Goal: Navigation & Orientation: Find specific page/section

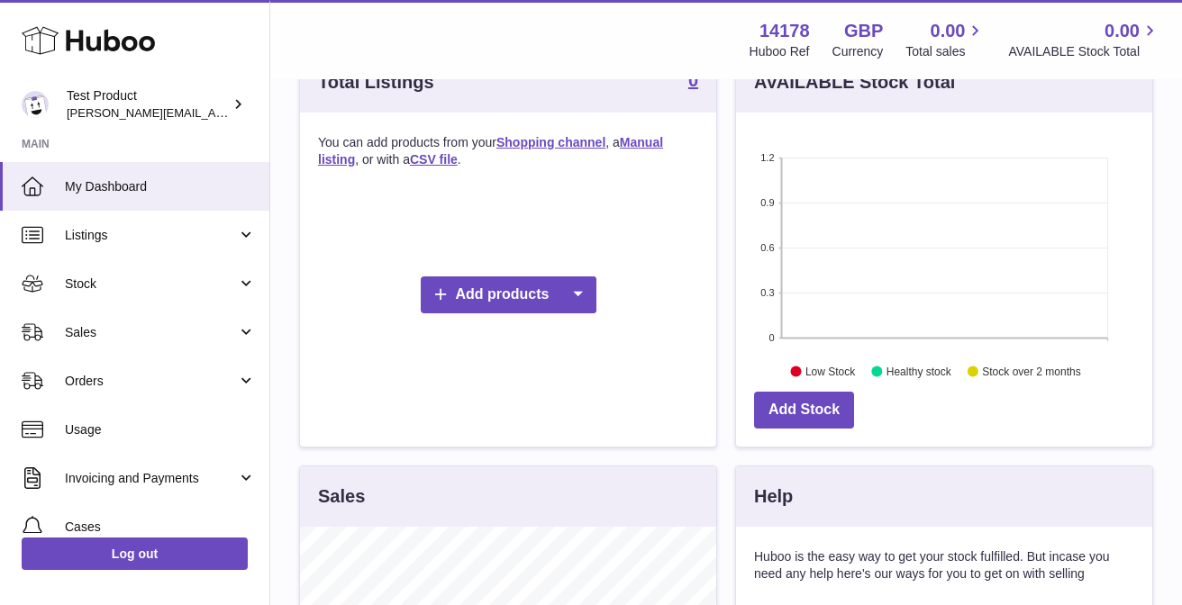
scroll to position [75, 0]
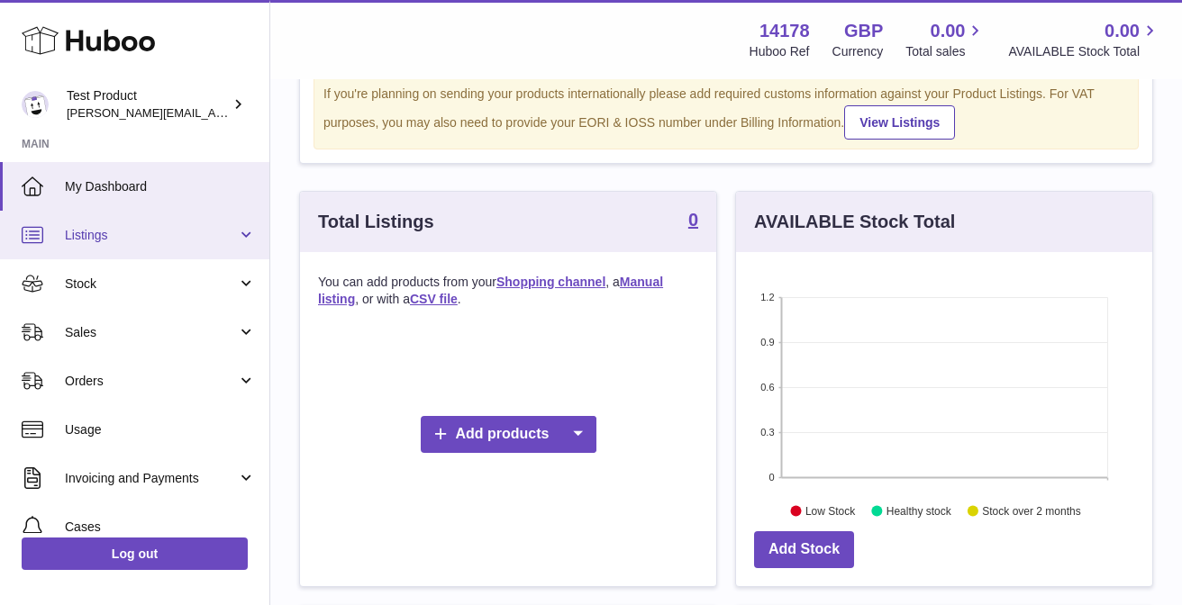
click at [144, 221] on link "Listings" at bounding box center [134, 235] width 269 height 49
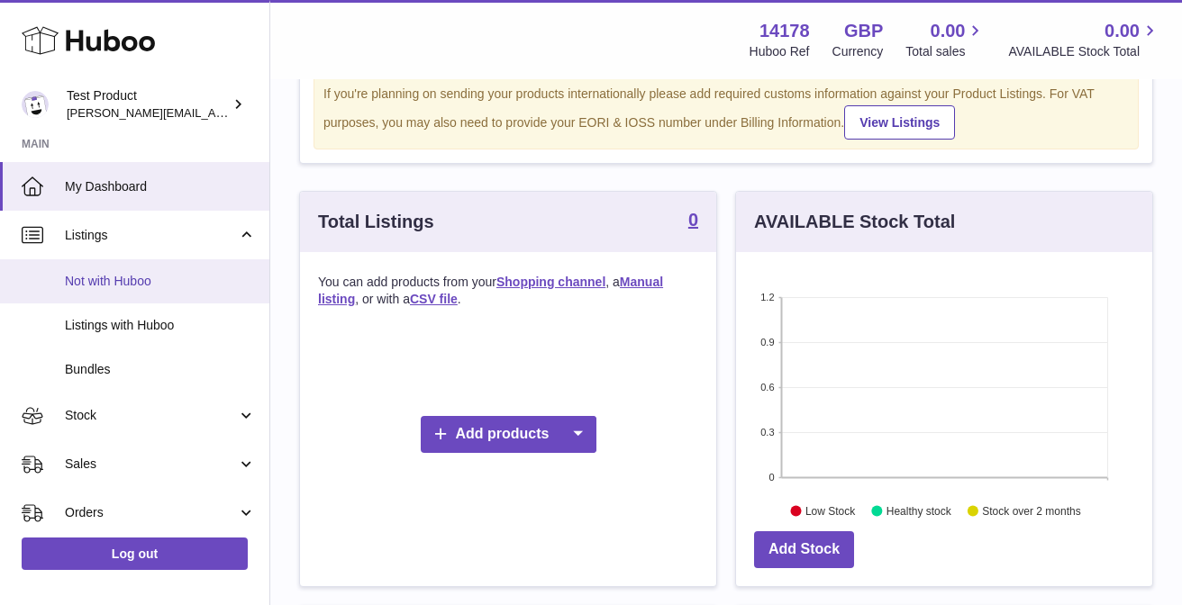
click at [128, 282] on span "Not with Huboo" at bounding box center [160, 281] width 191 height 17
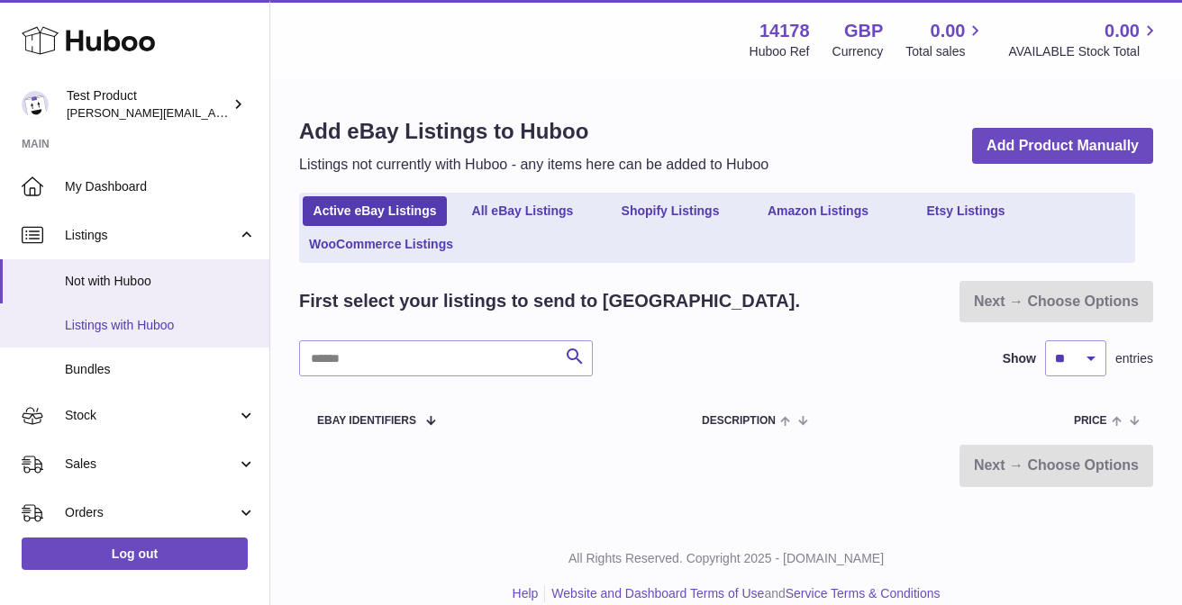
click at [128, 326] on span "Listings with Huboo" at bounding box center [160, 325] width 191 height 17
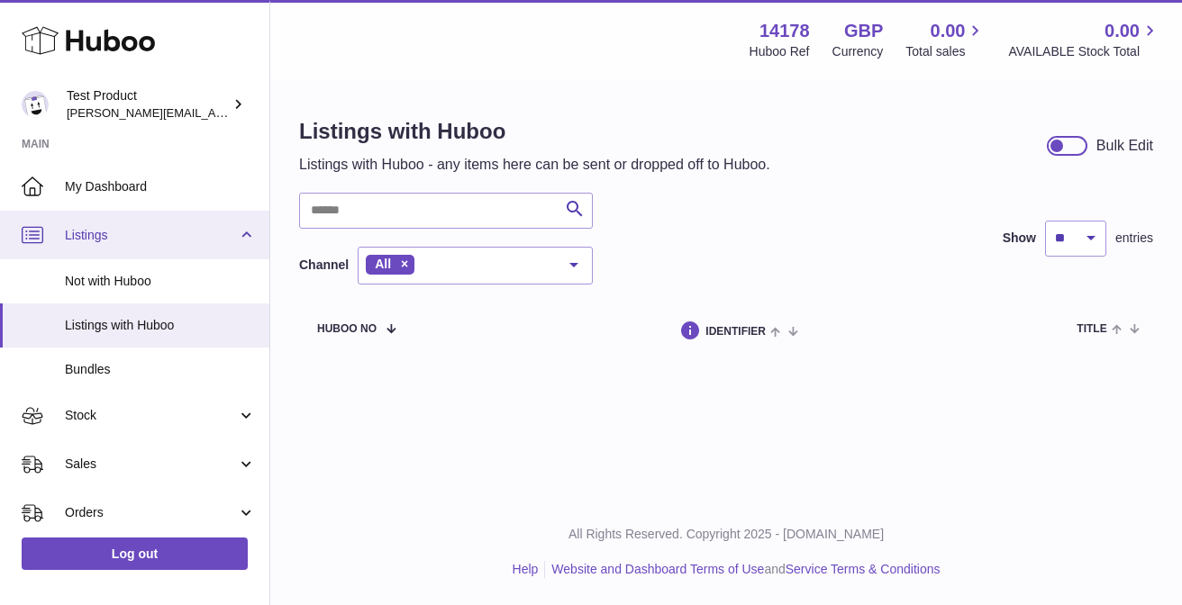
click at [150, 242] on span "Listings" at bounding box center [151, 235] width 172 height 17
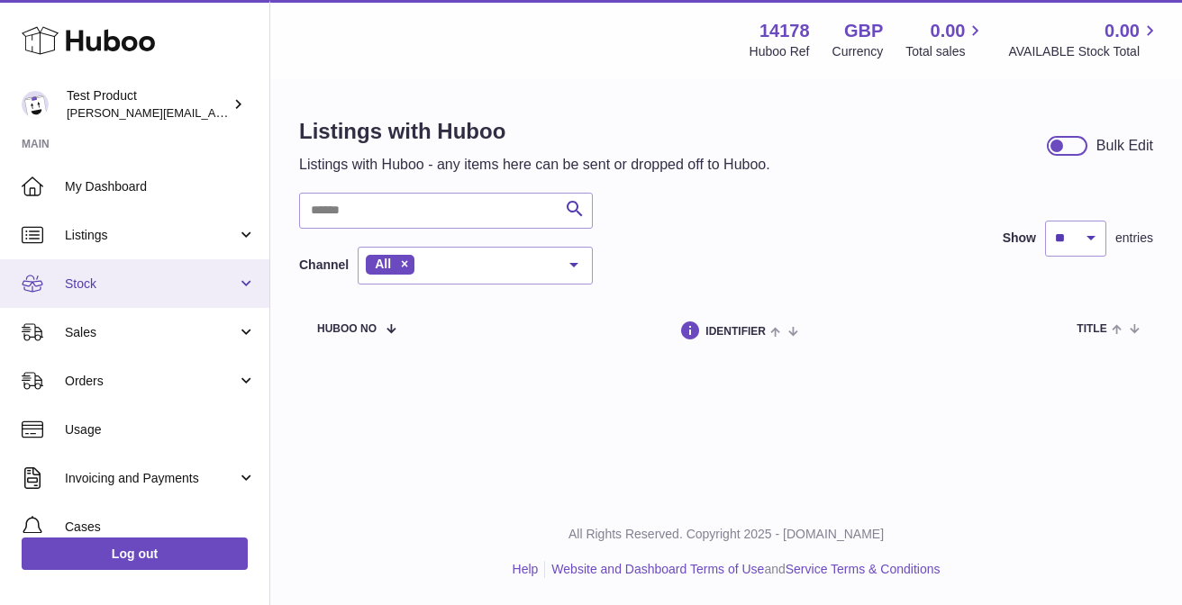
click at [126, 300] on link "Stock" at bounding box center [134, 283] width 269 height 49
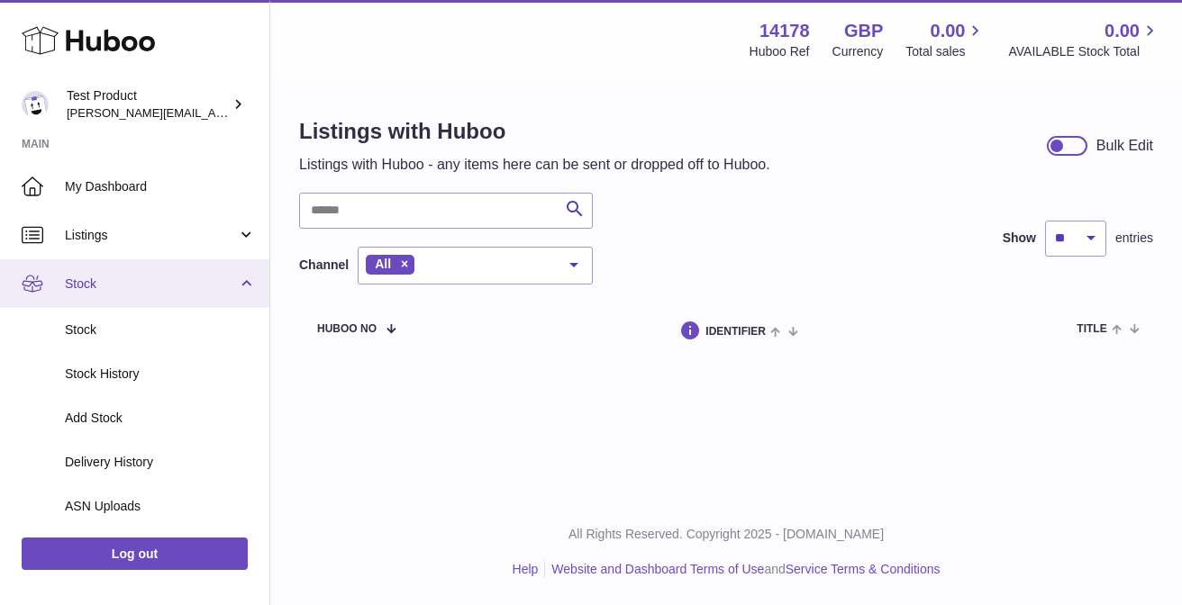
click at [126, 300] on link "Stock" at bounding box center [134, 283] width 269 height 49
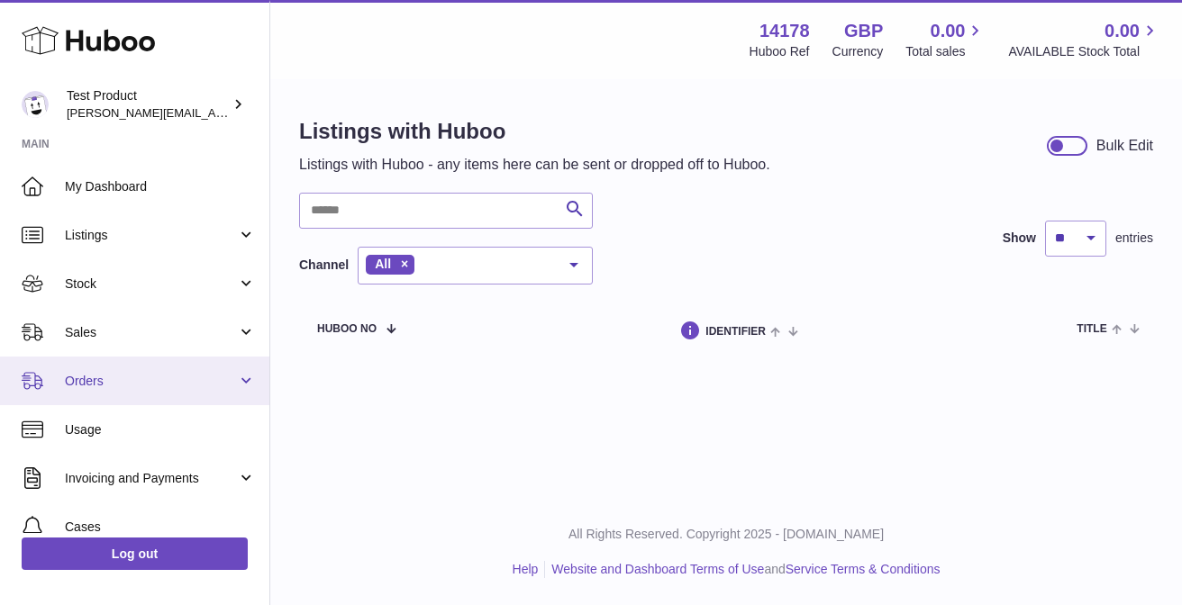
click at [108, 373] on span "Orders" at bounding box center [151, 381] width 172 height 17
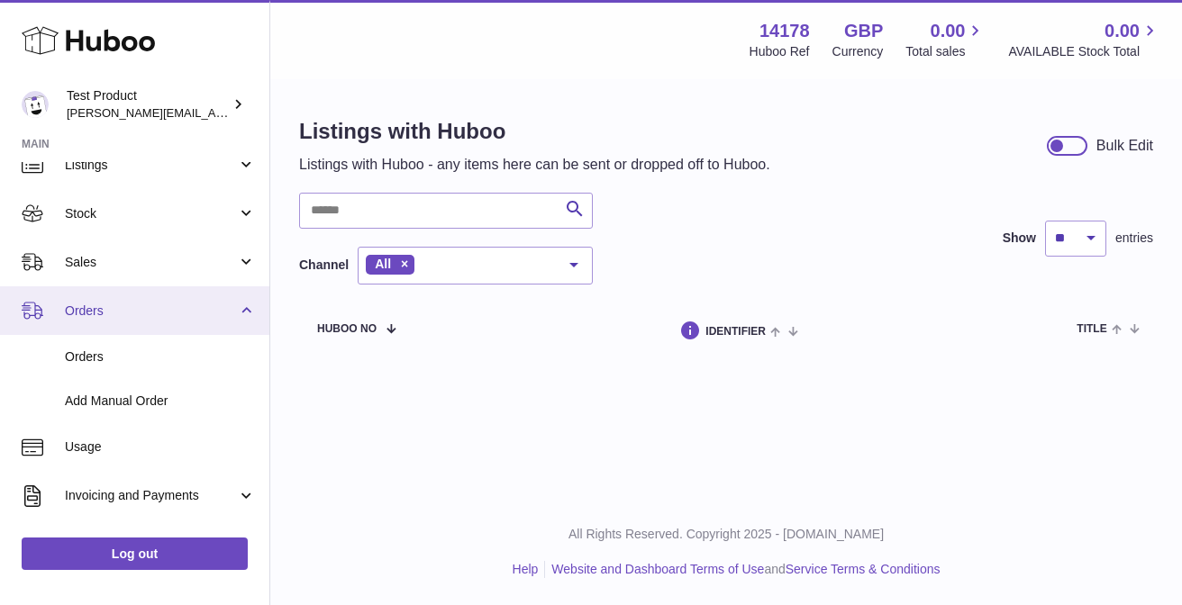
scroll to position [71, 0]
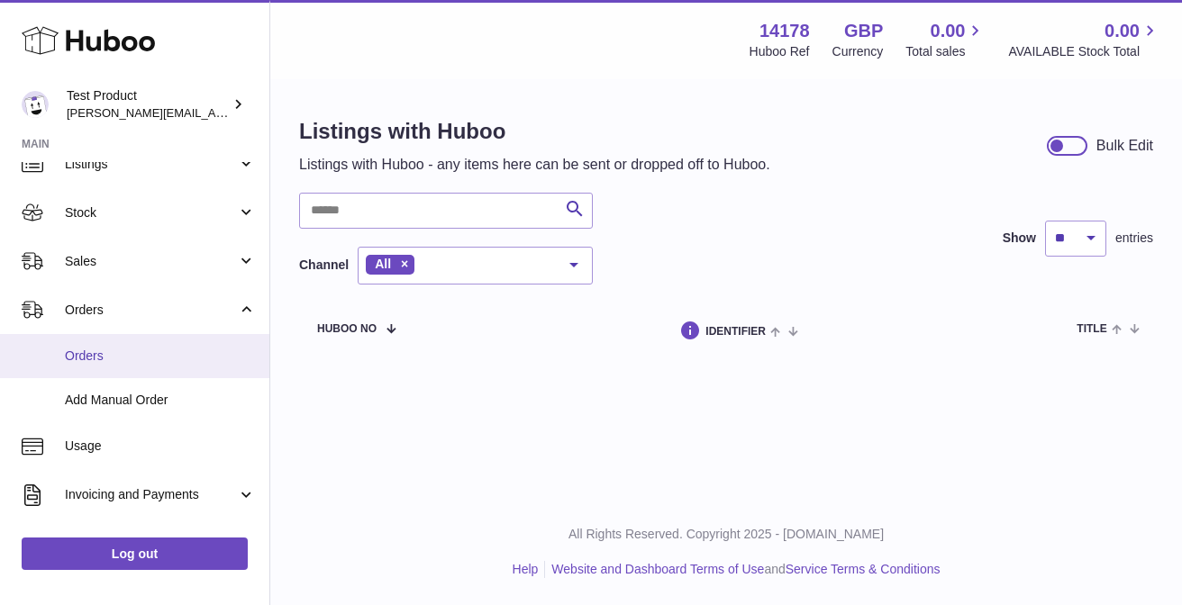
click at [107, 368] on link "Orders" at bounding box center [134, 356] width 269 height 44
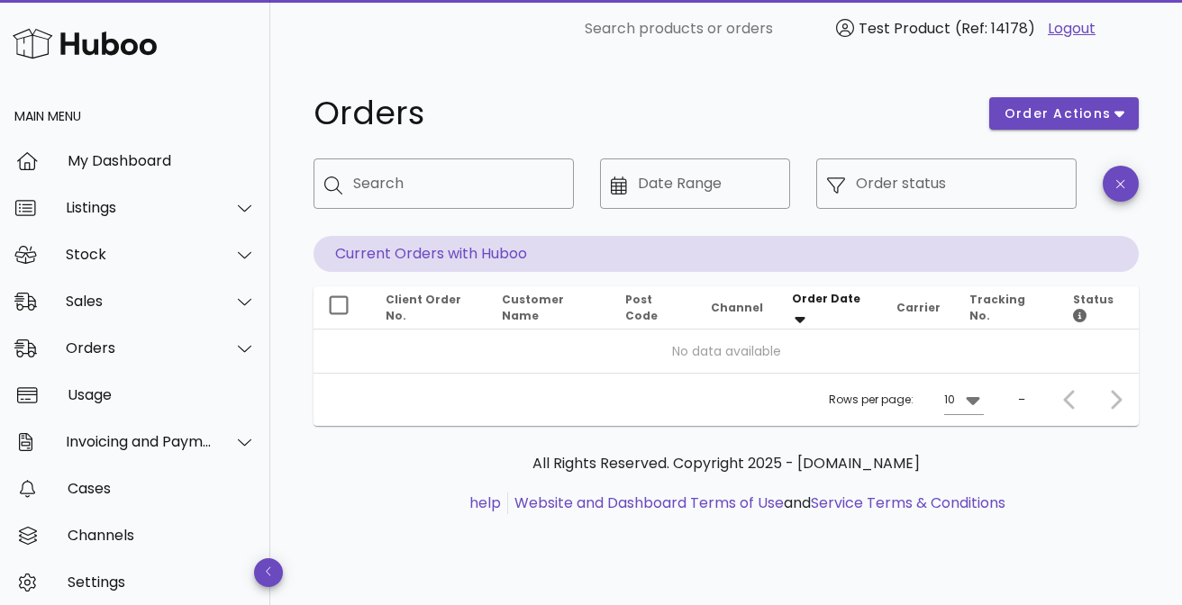
click at [1080, 30] on link "Logout" at bounding box center [1072, 29] width 48 height 22
